Goal: Task Accomplishment & Management: Manage account settings

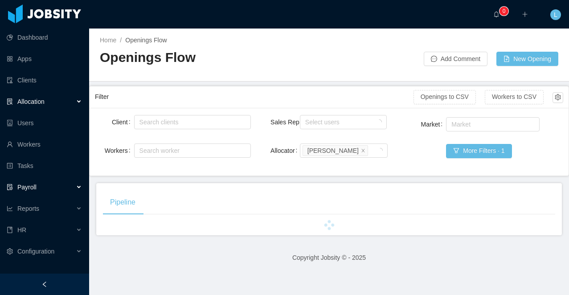
click at [43, 188] on div "Payroll" at bounding box center [44, 187] width 89 height 18
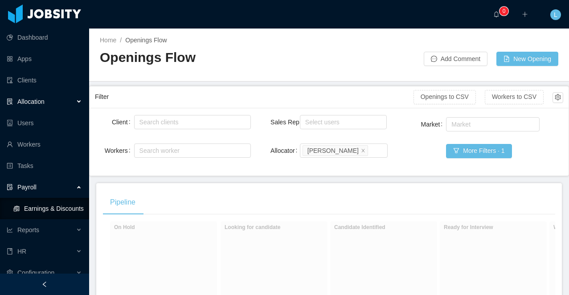
click at [49, 210] on link "Earnings & Discounts" at bounding box center [47, 208] width 69 height 18
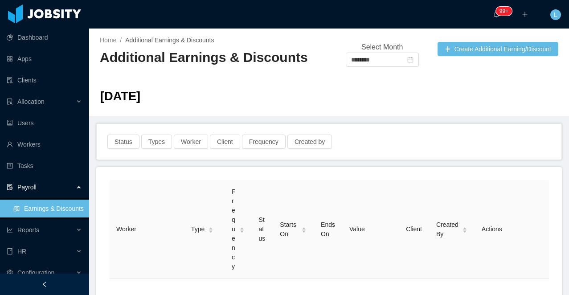
click at [140, 100] on span "September 2025" at bounding box center [120, 96] width 40 height 14
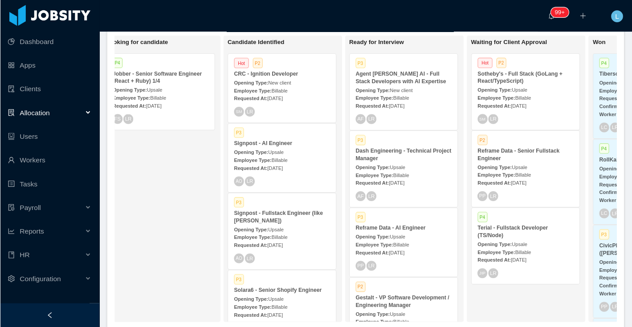
scroll to position [0, 138]
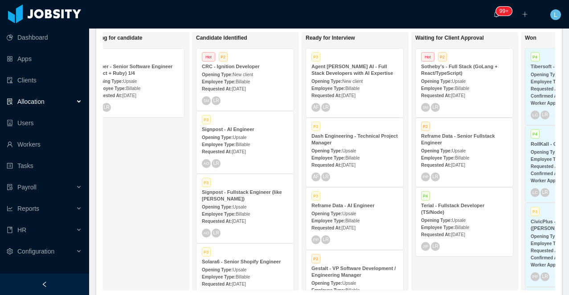
click at [140, 87] on span "Billable" at bounding box center [133, 88] width 14 height 5
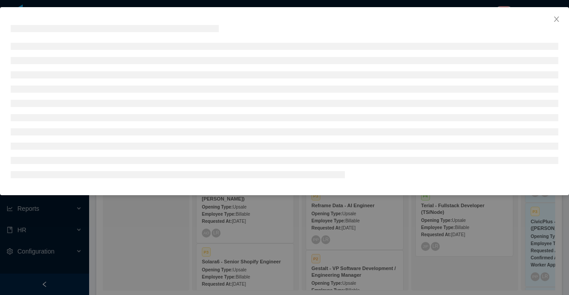
click at [196, 236] on div at bounding box center [284, 147] width 569 height 295
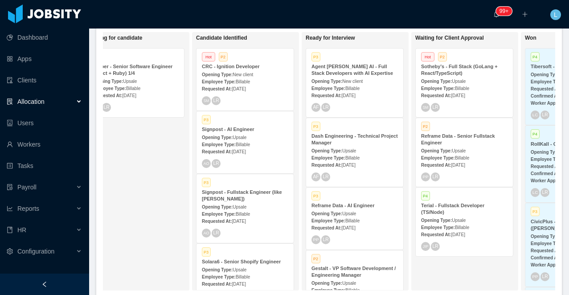
click at [133, 73] on strong "Jobber - Senior Software Engineer (React + Ruby) 1/4" at bounding box center [132, 70] width 80 height 12
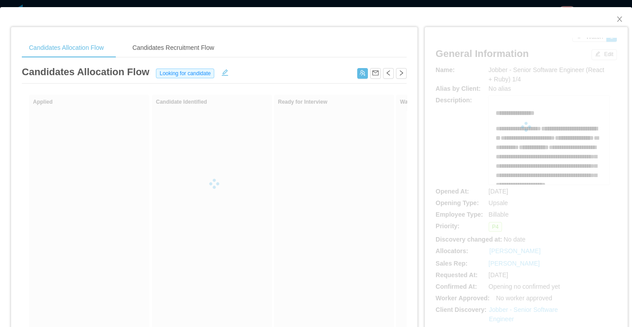
scroll to position [0, 138]
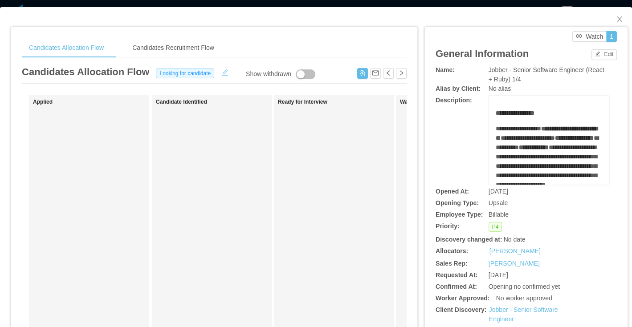
click at [224, 74] on button "button" at bounding box center [225, 71] width 14 height 9
click at [207, 74] on div "Looking for candidate" at bounding box center [185, 73] width 61 height 10
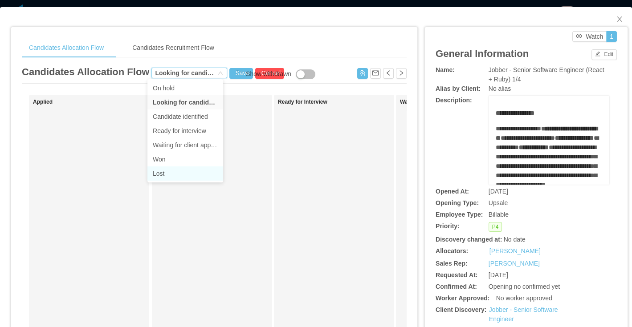
click at [193, 175] on li "Lost" at bounding box center [185, 174] width 76 height 14
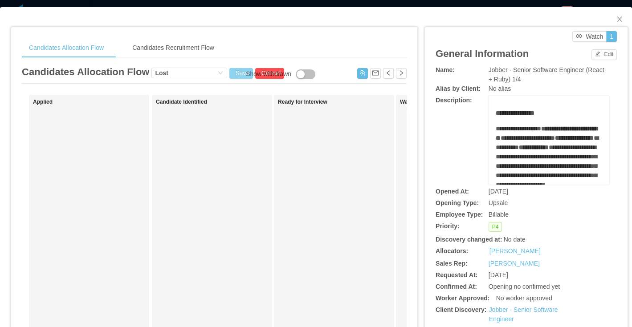
click at [229, 70] on button "Save" at bounding box center [241, 73] width 24 height 11
click at [251, 47] on button "Update" at bounding box center [253, 49] width 27 height 11
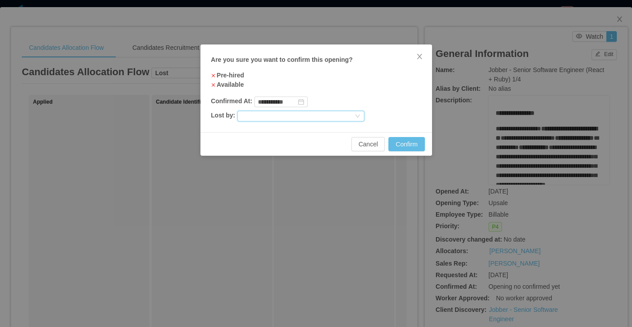
click at [303, 116] on div at bounding box center [297, 116] width 112 height 10
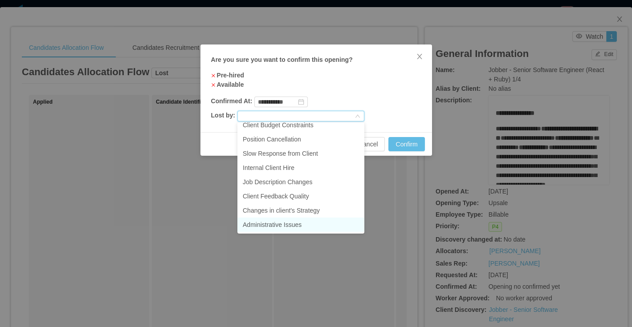
scroll to position [1, 0]
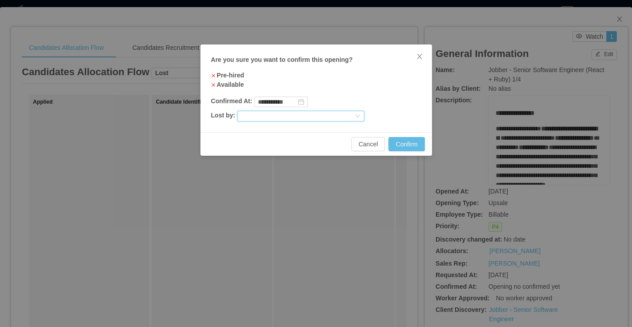
click at [338, 111] on div at bounding box center [297, 116] width 112 height 10
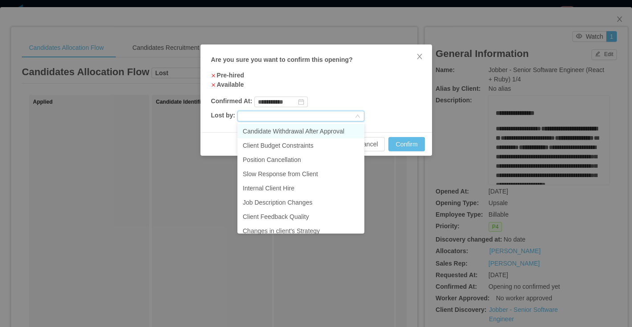
scroll to position [63, 0]
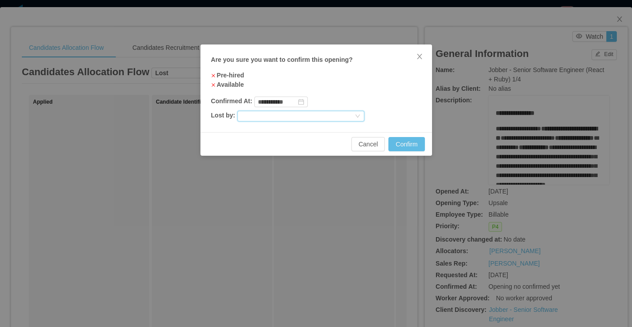
click at [286, 114] on div at bounding box center [297, 116] width 112 height 10
click at [423, 57] on span "Close" at bounding box center [419, 57] width 25 height 25
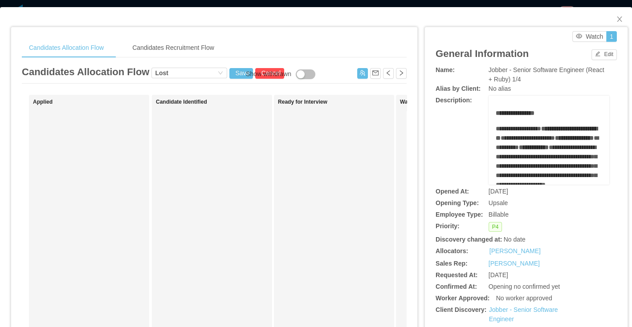
click at [393, 4] on div "Candidates Allocation Flow Candidates Recruitment Flow Candidates Allocation Fl…" at bounding box center [316, 163] width 632 height 327
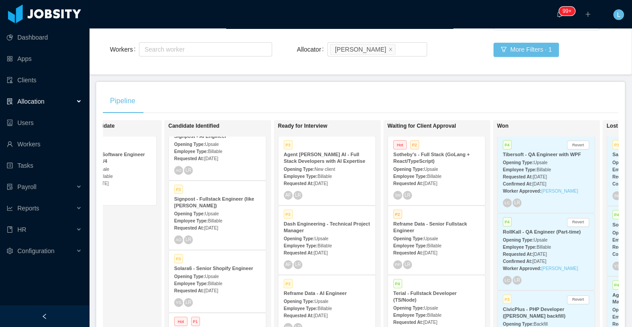
scroll to position [81, 0]
click at [216, 262] on div "P3 Solara6 - Senior Shopify Engineer Opening Type: Upsale Employee Type: Billab…" at bounding box center [217, 282] width 97 height 62
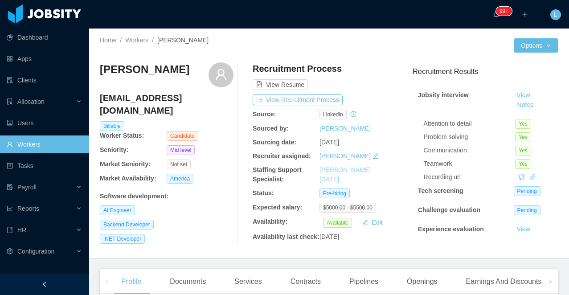
scroll to position [74, 0]
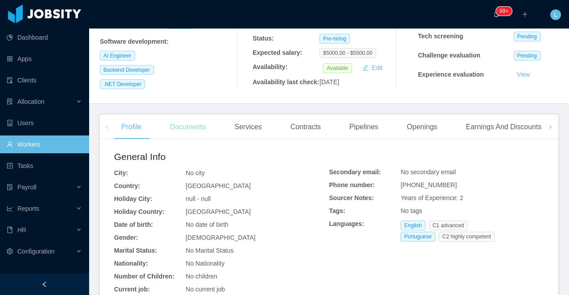
click at [182, 139] on div "Documents" at bounding box center [188, 126] width 50 height 25
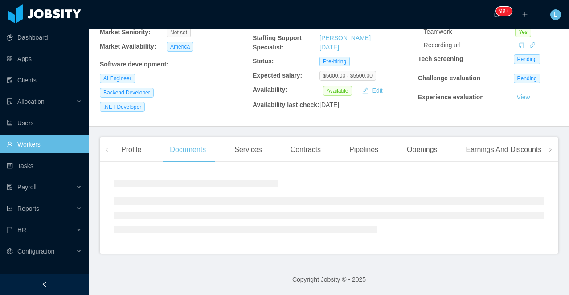
scroll to position [154, 0]
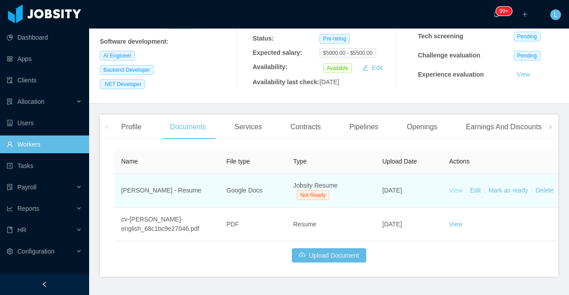
click at [458, 194] on link "View" at bounding box center [455, 190] width 13 height 7
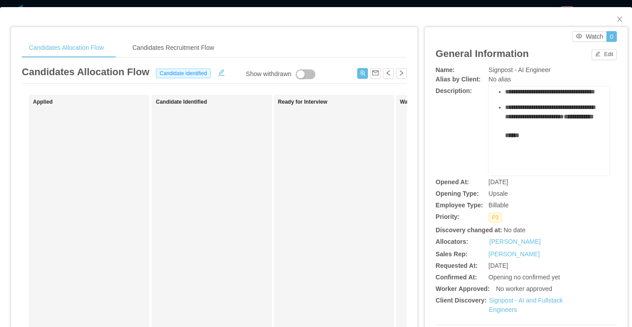
scroll to position [125, 0]
click at [362, 76] on button "button" at bounding box center [362, 73] width 11 height 11
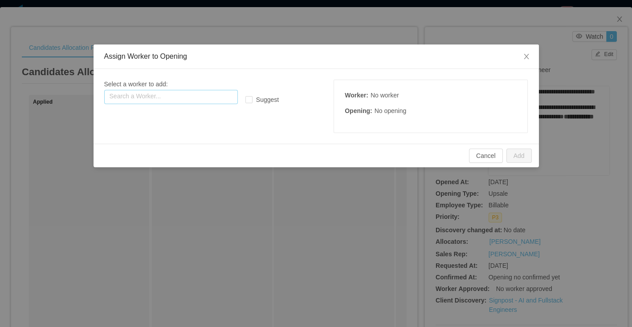
click at [200, 92] on input "text" at bounding box center [171, 97] width 134 height 14
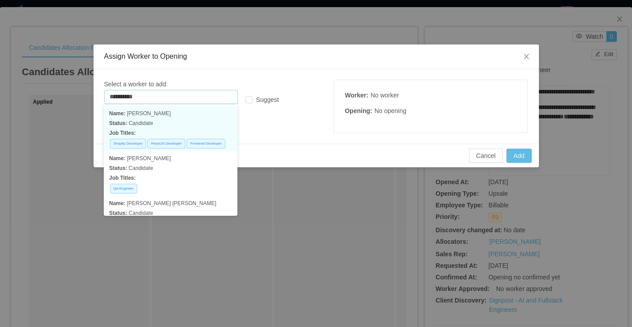
click at [167, 117] on p "Name: Juan rojas" at bounding box center [170, 114] width 123 height 10
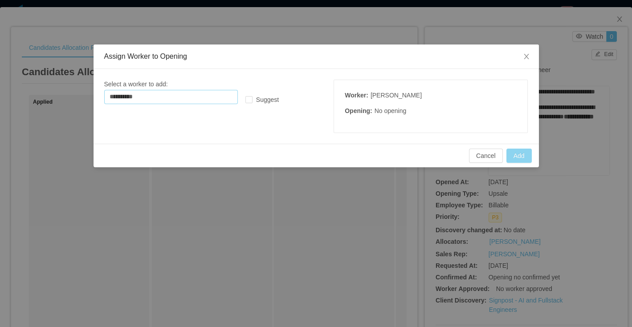
type input "**********"
click at [518, 158] on button "Add" at bounding box center [518, 156] width 25 height 14
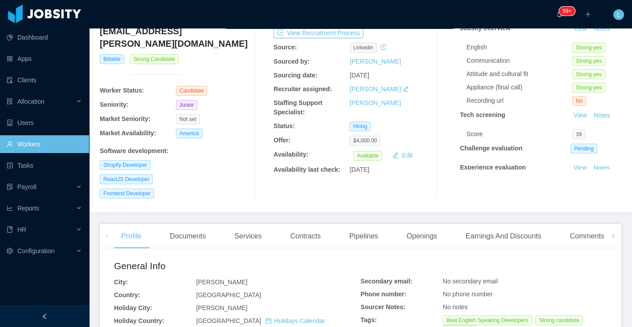
scroll to position [68, 0]
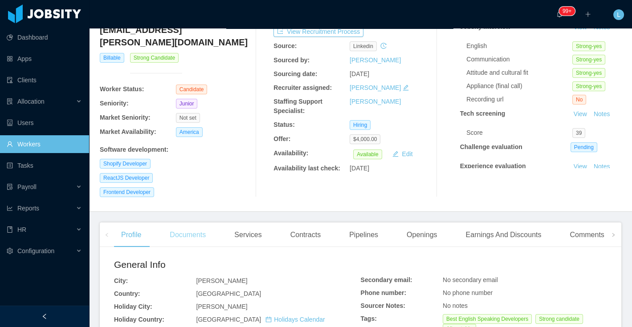
click at [185, 223] on div "Documents" at bounding box center [188, 235] width 50 height 25
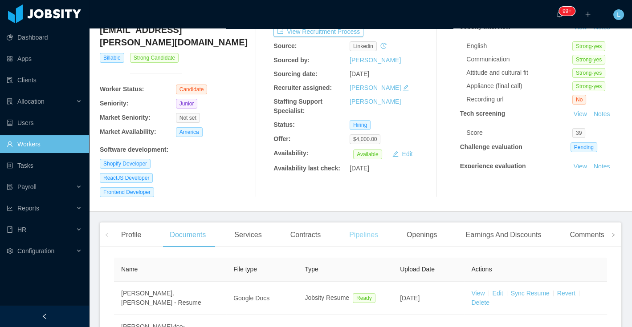
scroll to position [177, 0]
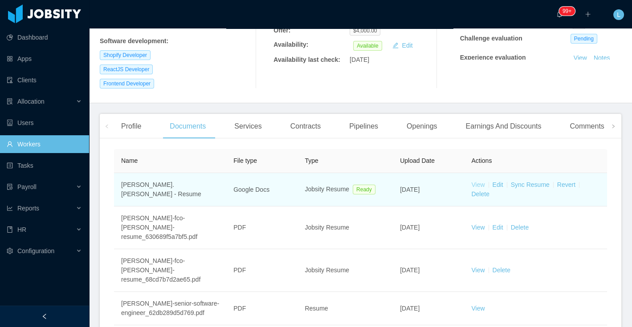
click at [479, 181] on link "View" at bounding box center [477, 184] width 13 height 7
click at [536, 181] on link "Sync Resume" at bounding box center [530, 184] width 39 height 7
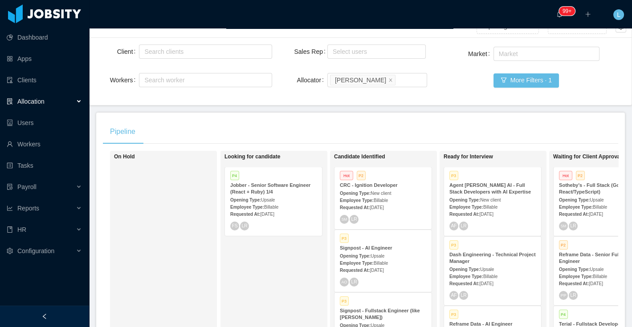
scroll to position [72, 0]
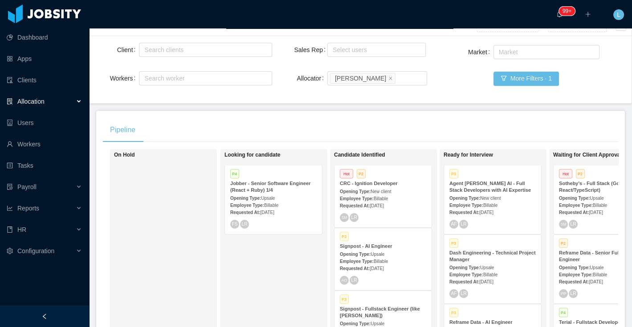
click at [42, 316] on icon "icon: left" at bounding box center [44, 316] width 6 height 6
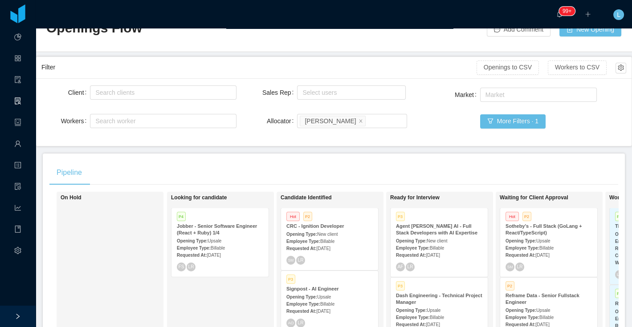
scroll to position [9, 0]
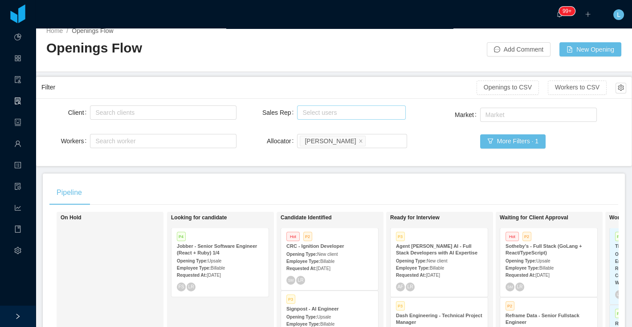
click at [331, 117] on div "Select users" at bounding box center [350, 112] width 101 height 13
type input "*****"
click at [341, 128] on li "ArMon Funches" at bounding box center [351, 129] width 109 height 14
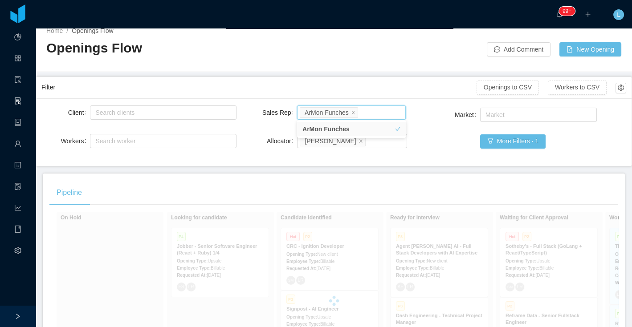
click at [298, 79] on div "Filter" at bounding box center [258, 87] width 435 height 16
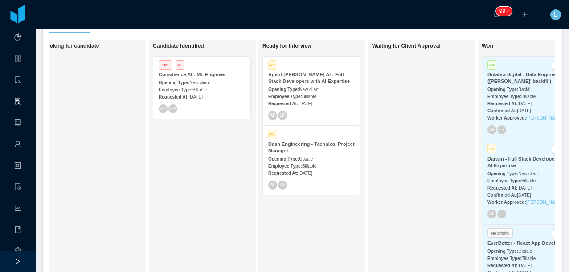
scroll to position [194, 0]
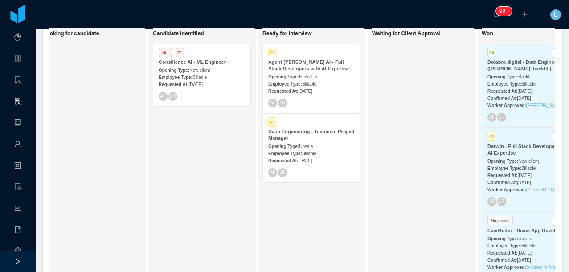
click at [289, 72] on div "Opening Type: New client" at bounding box center [311, 76] width 86 height 9
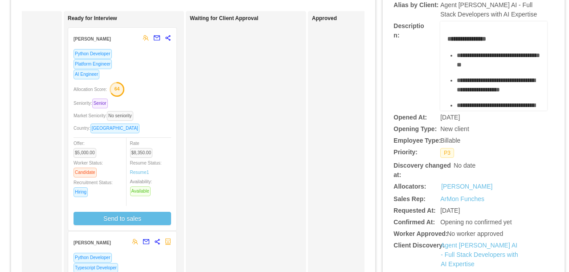
scroll to position [80, 0]
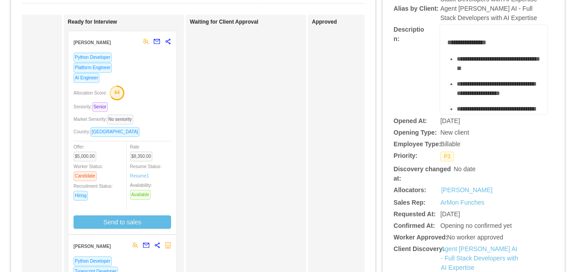
click at [154, 90] on div "Allocation Score: 64" at bounding box center [122, 92] width 98 height 14
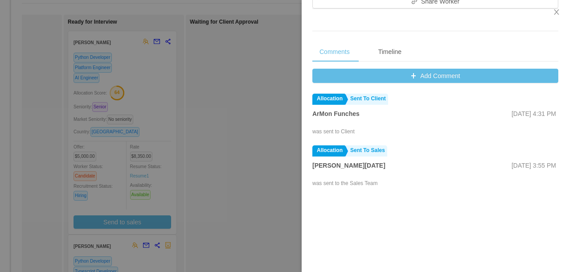
scroll to position [368, 0]
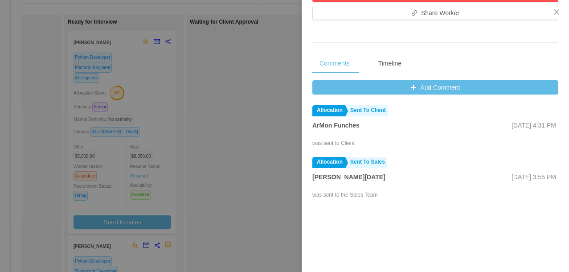
click at [254, 81] on div at bounding box center [284, 136] width 569 height 272
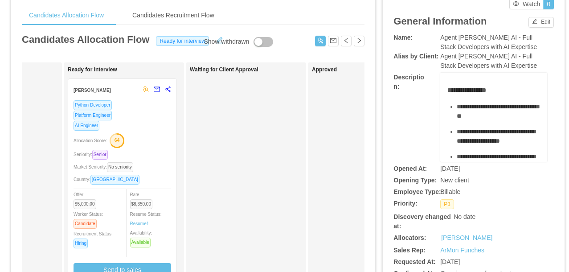
scroll to position [0, 0]
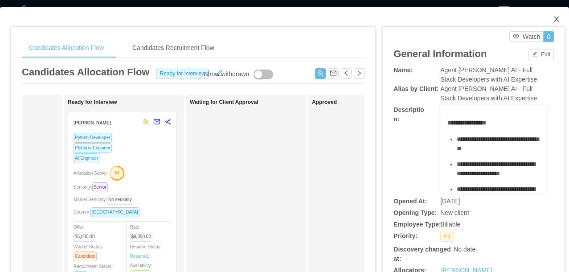
click at [553, 19] on icon "icon: close" at bounding box center [556, 19] width 7 height 7
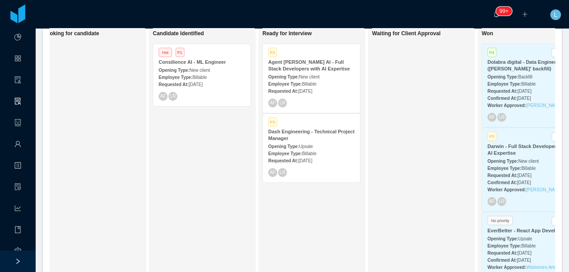
click at [213, 75] on div "Employee Type: Billable" at bounding box center [201, 76] width 86 height 9
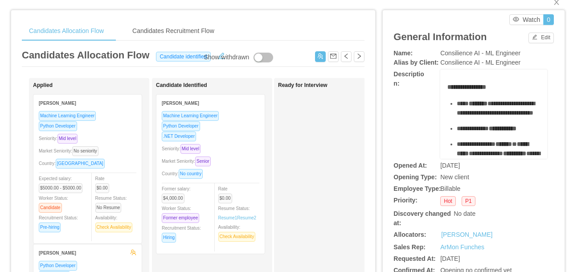
scroll to position [3, 0]
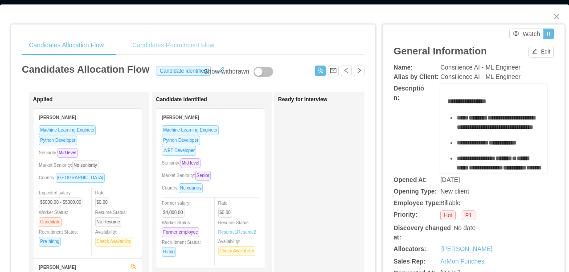
click at [175, 36] on div "Candidates Recruitment Flow" at bounding box center [173, 45] width 96 height 20
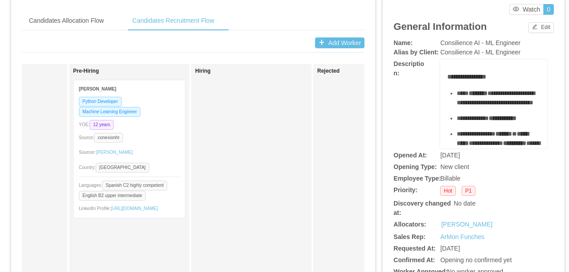
scroll to position [27, 0]
click at [89, 26] on div "Candidates Allocation Flow" at bounding box center [66, 21] width 89 height 20
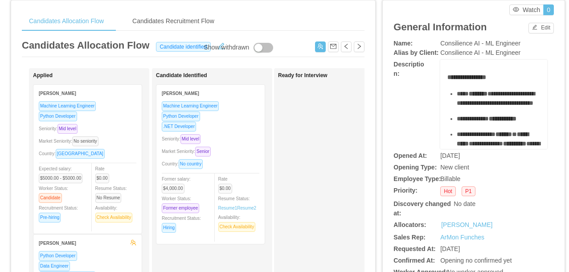
click at [236, 126] on div ".NET Developer" at bounding box center [211, 126] width 98 height 10
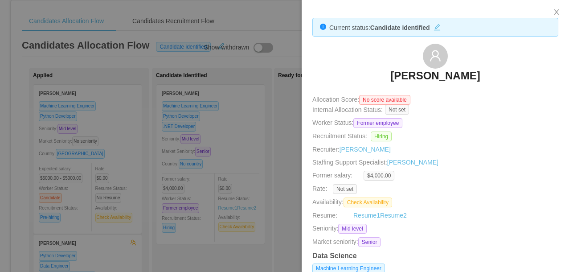
click at [240, 131] on div at bounding box center [284, 136] width 569 height 272
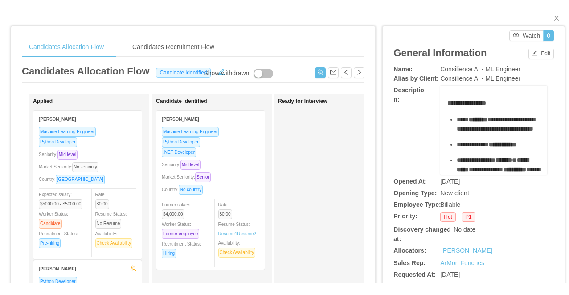
scroll to position [0, 0]
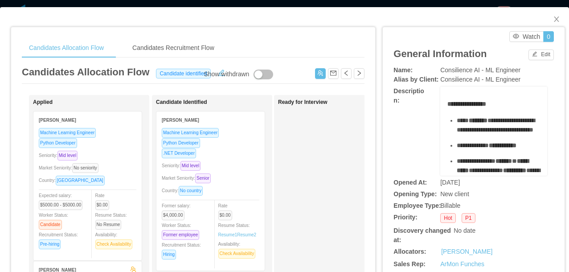
click at [302, 3] on div "Candidates Allocation Flow Candidates Recruitment Flow Candidates Allocation Fl…" at bounding box center [284, 136] width 569 height 272
